Goal: Use online tool/utility: Utilize a website feature to perform a specific function

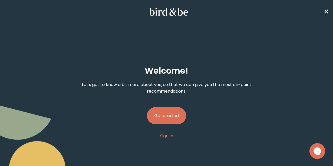
click at [176, 107] on button "Get started" at bounding box center [166, 115] width 39 height 17
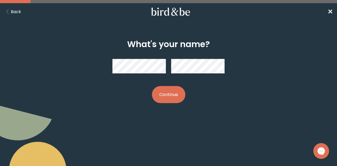
click at [176, 86] on button "Continue" at bounding box center [168, 94] width 33 height 17
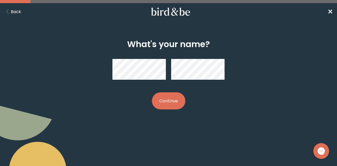
click at [93, 95] on div "What's your name? Continue" at bounding box center [168, 74] width 160 height 87
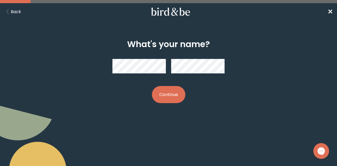
click at [186, 91] on div "What's your name? Continue" at bounding box center [168, 71] width 160 height 81
click at [180, 94] on button "Continue" at bounding box center [168, 94] width 33 height 17
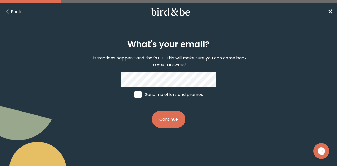
click at [168, 109] on div "What's your email? Distractions happen—and that's OK. This will make sure you c…" at bounding box center [168, 83] width 160 height 105
click at [170, 115] on button "Continue" at bounding box center [168, 119] width 33 height 17
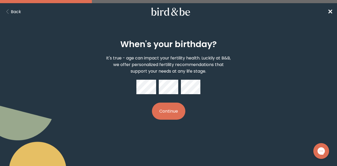
click at [168, 107] on button "Continue" at bounding box center [168, 111] width 33 height 17
click at [141, 105] on div "When's your birthday? It's true - age can impact your fertility health. Luckily…" at bounding box center [168, 79] width 160 height 97
click at [170, 112] on button "Continue" at bounding box center [168, 111] width 33 height 17
click at [163, 109] on button "Continue" at bounding box center [168, 111] width 33 height 17
click at [138, 114] on div "When's your birthday? It's true - age can impact your fertility health. Luckily…" at bounding box center [168, 79] width 160 height 97
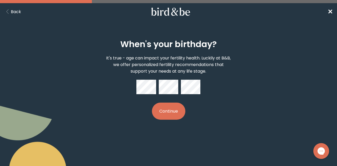
click at [179, 80] on div at bounding box center [168, 87] width 64 height 14
click at [172, 108] on button "Continue" at bounding box center [168, 111] width 33 height 17
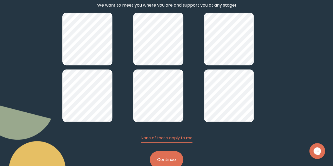
scroll to position [79, 0]
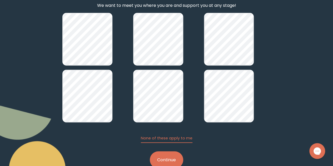
click at [170, 151] on button "Continue" at bounding box center [166, 159] width 33 height 17
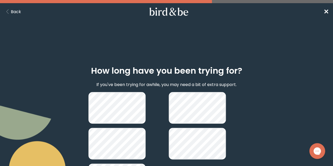
click at [12, 12] on button "Back" at bounding box center [12, 11] width 17 height 7
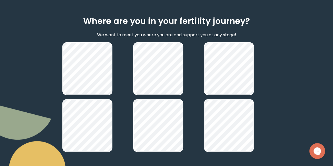
scroll to position [75, 0]
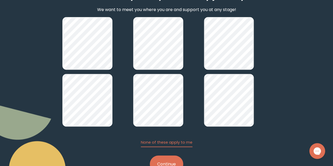
click at [177, 155] on button "Continue" at bounding box center [166, 163] width 33 height 17
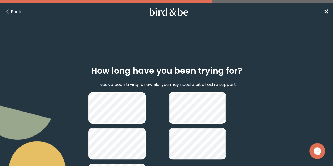
scroll to position [40, 0]
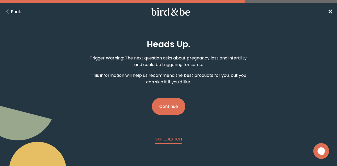
click at [171, 108] on button "Continue" at bounding box center [168, 106] width 33 height 17
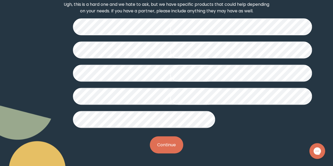
scroll to position [151, 0]
click at [159, 151] on button "Continue" at bounding box center [166, 144] width 33 height 17
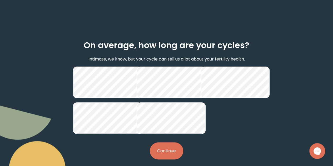
scroll to position [52, 0]
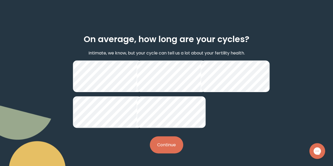
click at [164, 149] on button "Continue" at bounding box center [166, 144] width 33 height 17
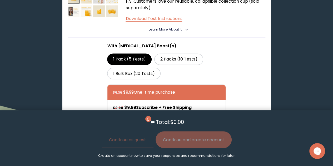
scroll to position [446, 0]
